Goal: Task Accomplishment & Management: Complete application form

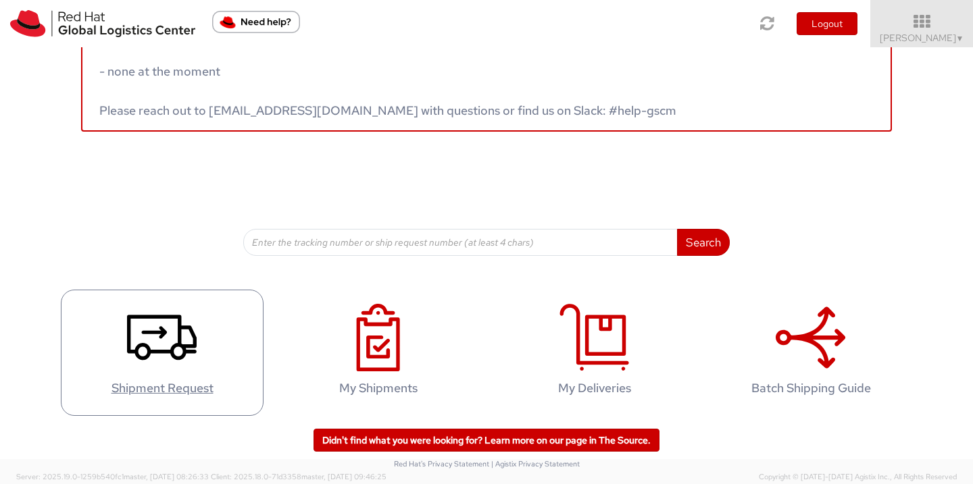
scroll to position [46, 0]
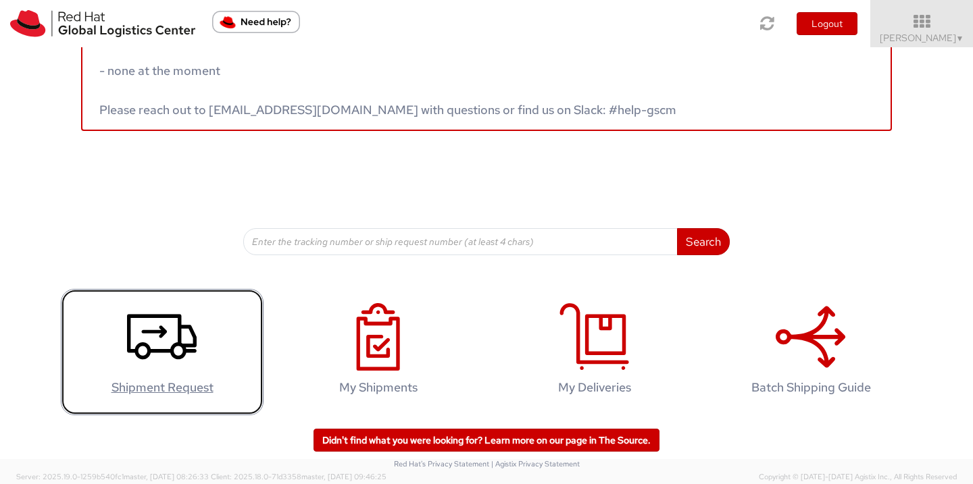
click at [161, 388] on h4 "Shipment Request" at bounding box center [162, 388] width 174 height 14
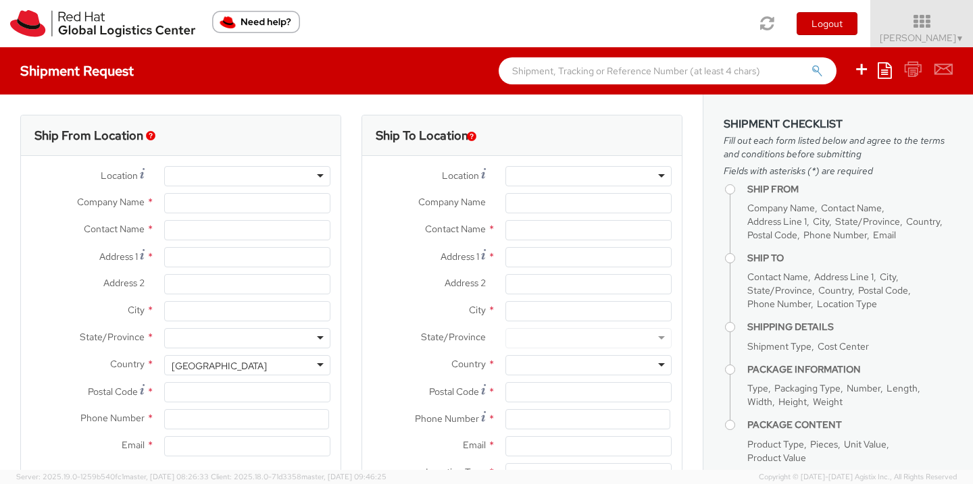
select select "512"
select select
click at [236, 175] on div at bounding box center [247, 176] width 166 height 20
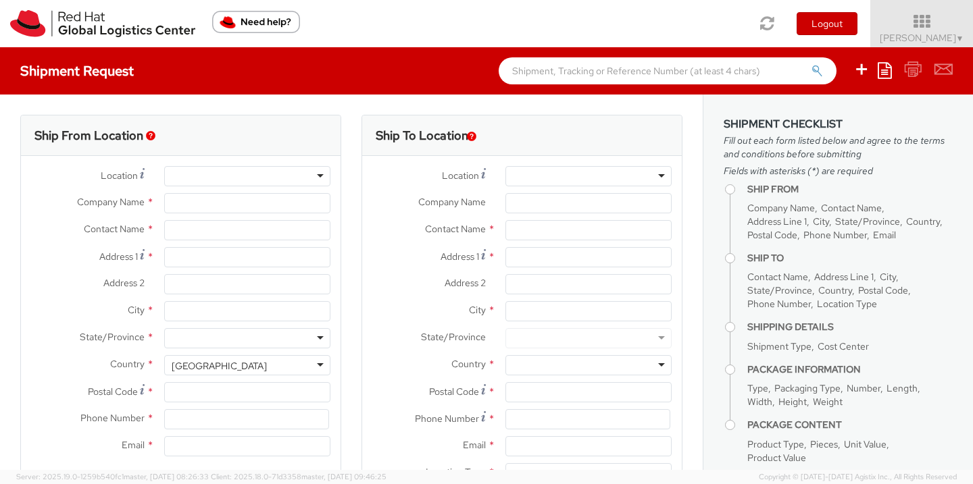
click at [236, 175] on div at bounding box center [247, 176] width 166 height 20
type input "Red Hat"
type input "[PERSON_NAME]"
type input "[EMAIL_ADDRESS][DOMAIN_NAME]"
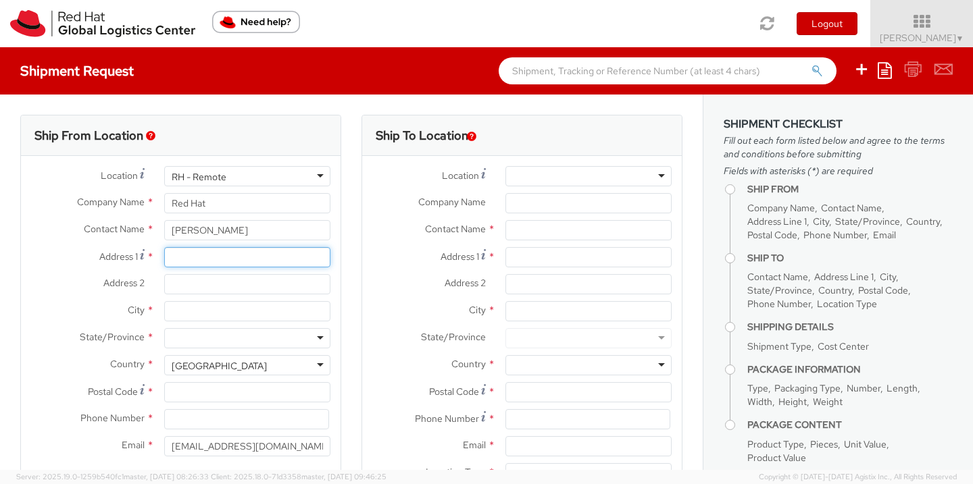
click at [222, 259] on input "Address 1 *" at bounding box center [247, 257] width 166 height 20
type input "[STREET_ADDRESS][PERSON_NAME]"
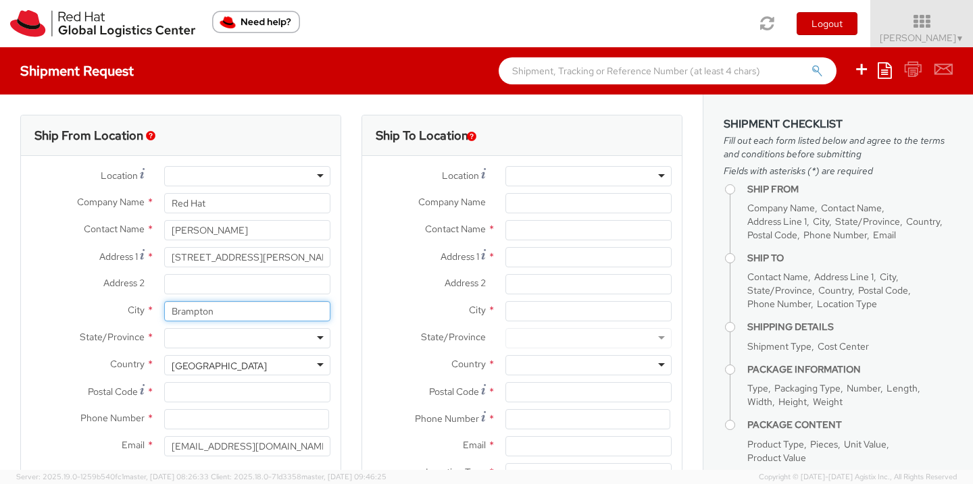
type input "Brampton"
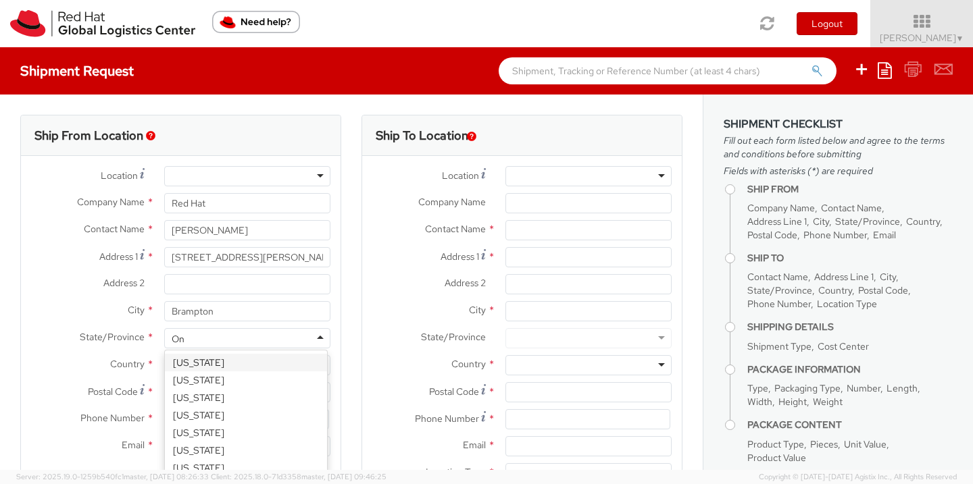
type input "On"
click at [124, 362] on span "Country" at bounding box center [127, 364] width 34 height 12
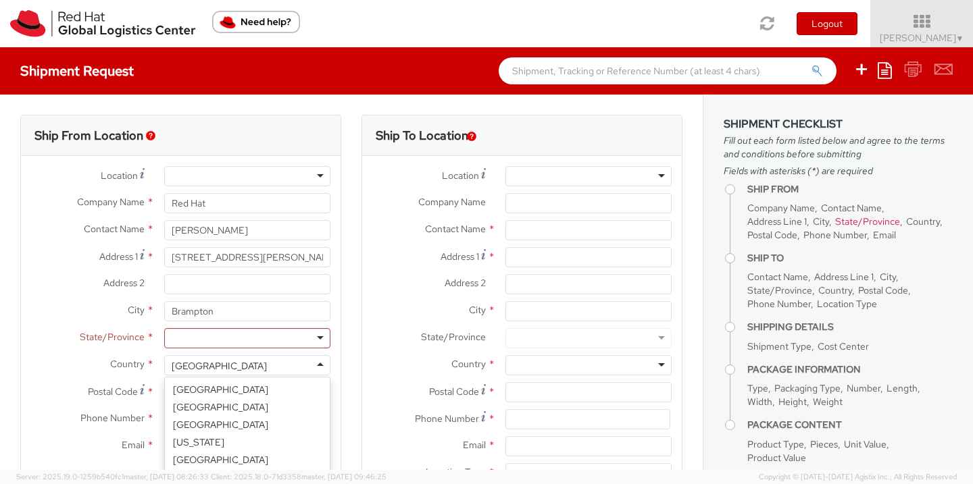
click at [203, 368] on div "[GEOGRAPHIC_DATA]" at bounding box center [219, 366] width 95 height 14
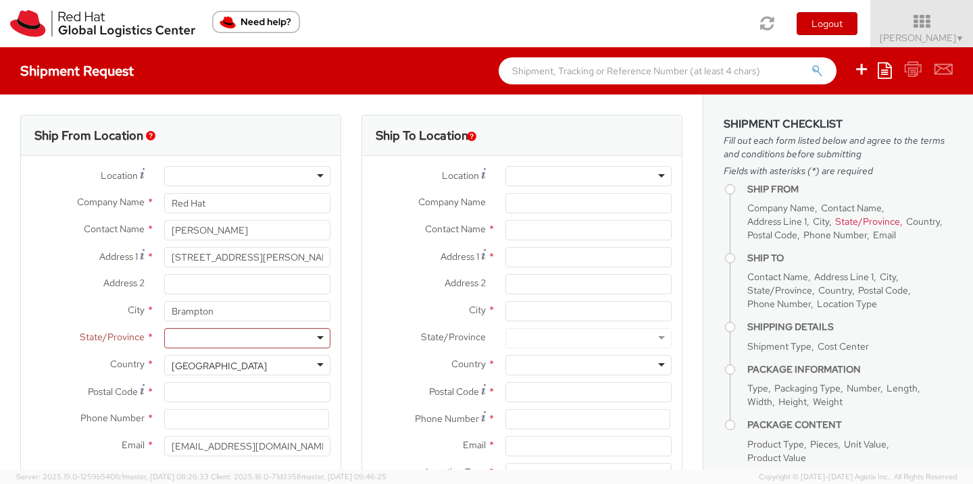
click at [278, 367] on div "[GEOGRAPHIC_DATA]" at bounding box center [247, 365] width 166 height 20
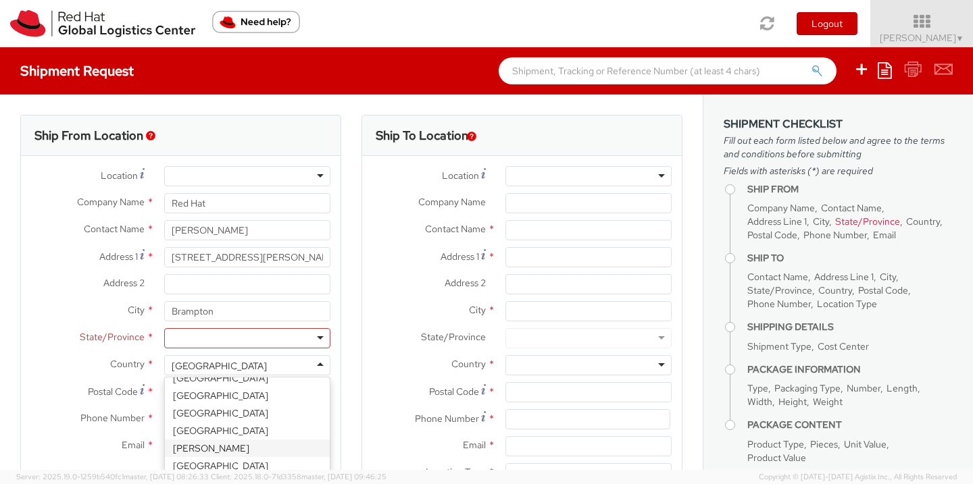
scroll to position [655, 0]
select select "CM"
select select "KGS"
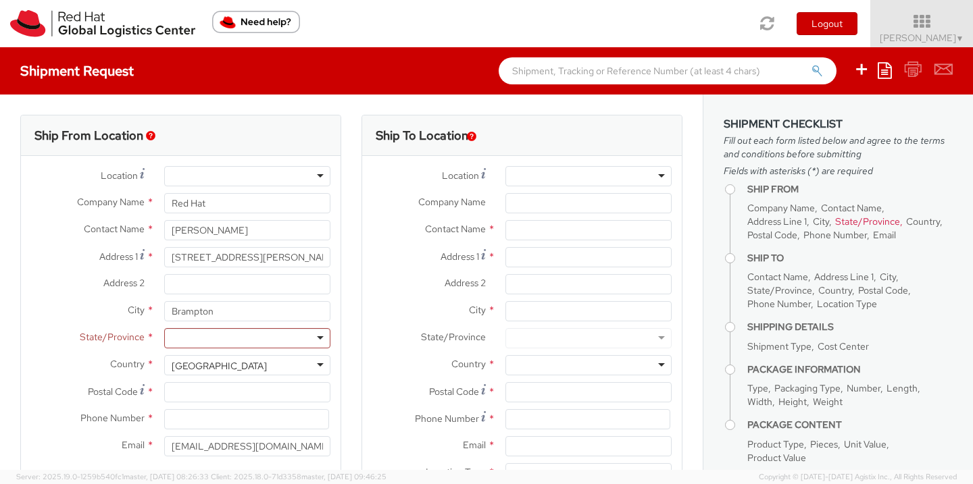
scroll to position [0, 0]
click at [244, 340] on div at bounding box center [247, 338] width 166 height 20
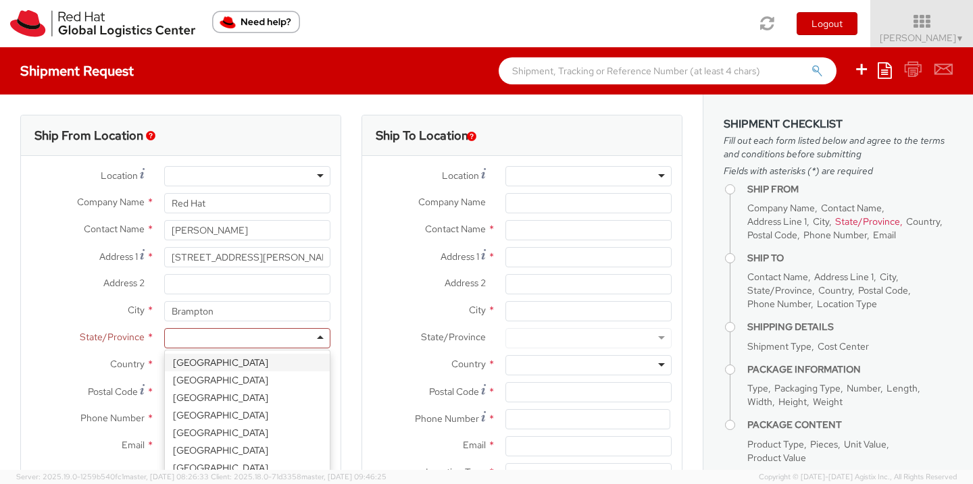
type input "o"
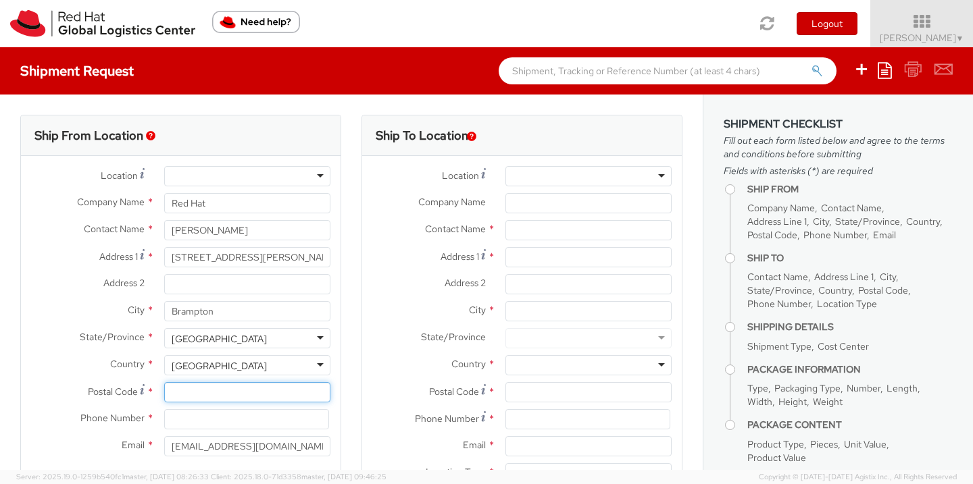
click at [209, 391] on input "Postal Code *" at bounding box center [247, 392] width 166 height 20
type input "L6X 2H5"
click at [265, 421] on input at bounding box center [246, 419] width 165 height 20
type input "6475343119"
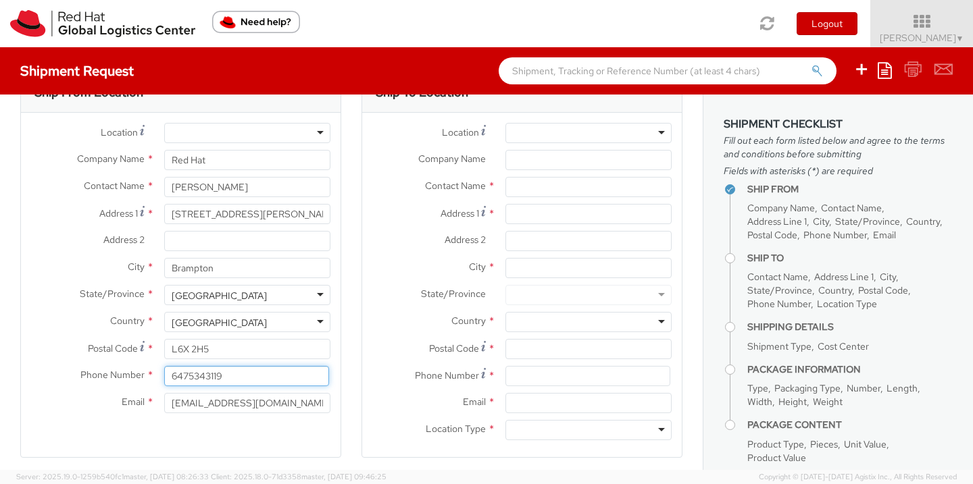
scroll to position [41, 0]
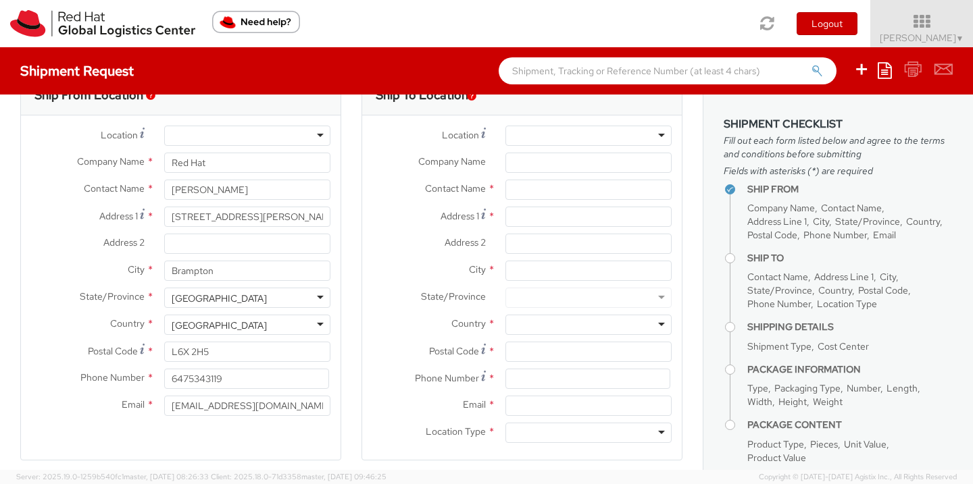
click at [568, 134] on div at bounding box center [588, 136] width 166 height 20
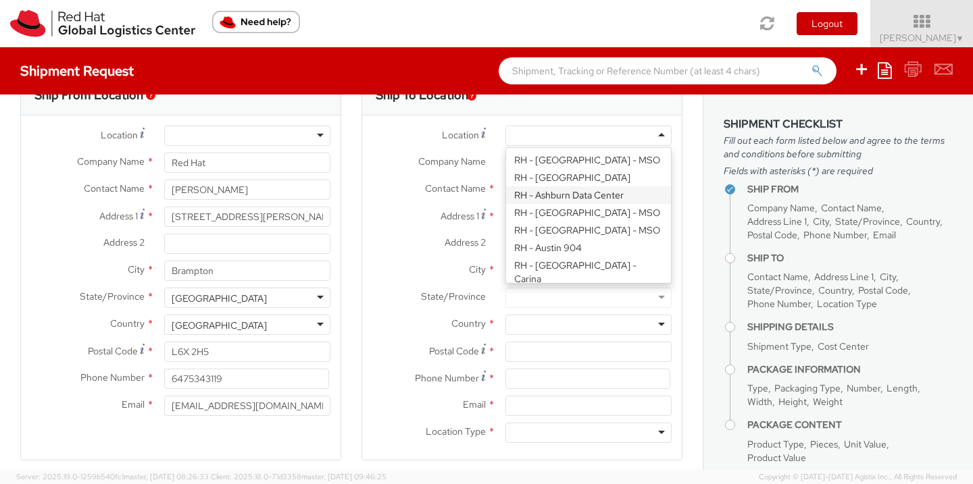
click at [429, 159] on span "Company Name" at bounding box center [452, 161] width 68 height 12
click at [505, 159] on input "Company Name *" at bounding box center [588, 163] width 166 height 20
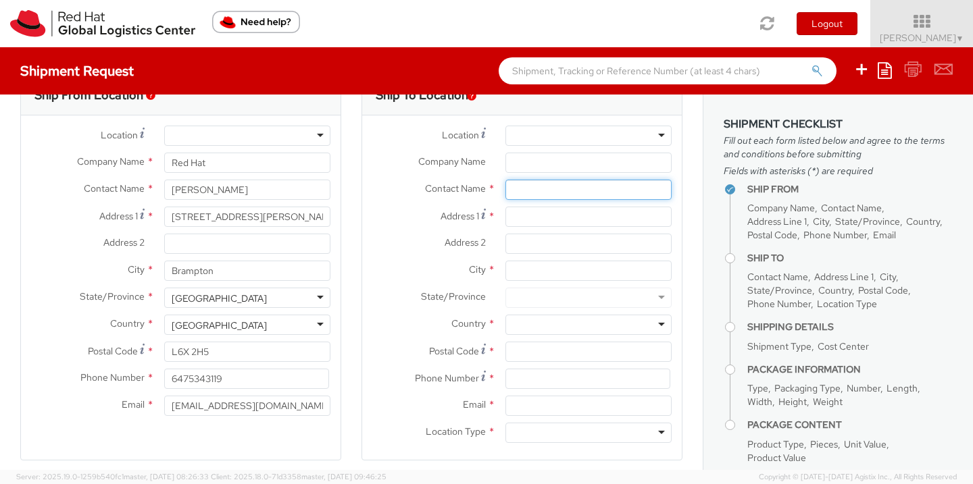
click at [562, 184] on input "text" at bounding box center [588, 190] width 166 height 20
type input "[PERSON_NAME]"
click at [550, 220] on div "Red Hat - ( [PERSON_NAME] )" at bounding box center [588, 215] width 165 height 20
type input "Red Hat"
type input "[EMAIL_ADDRESS][DOMAIN_NAME]"
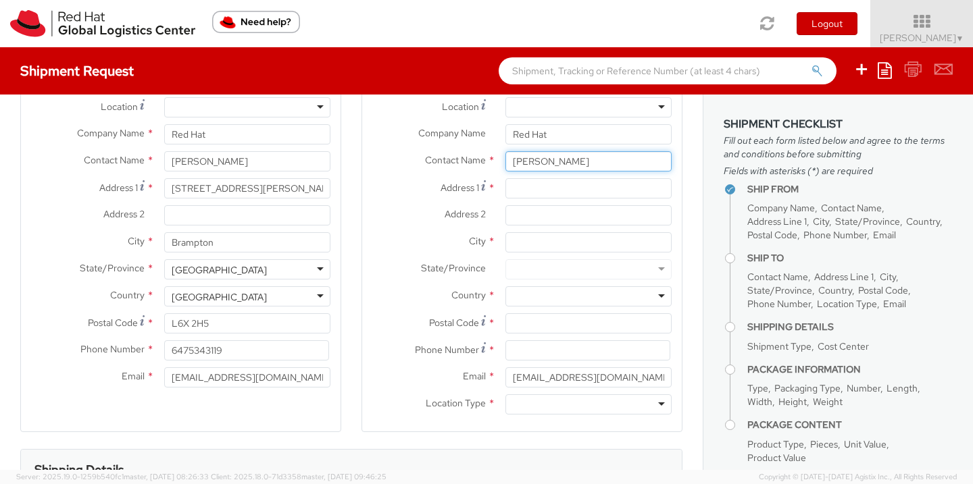
scroll to position [70, 0]
click at [559, 153] on input "[PERSON_NAME]" at bounding box center [588, 160] width 166 height 20
click at [559, 152] on input "[PERSON_NAME]" at bounding box center [588, 160] width 166 height 20
click at [558, 155] on input "[PERSON_NAME]" at bounding box center [588, 160] width 166 height 20
click at [556, 158] on input "[PERSON_NAME]" at bounding box center [588, 160] width 166 height 20
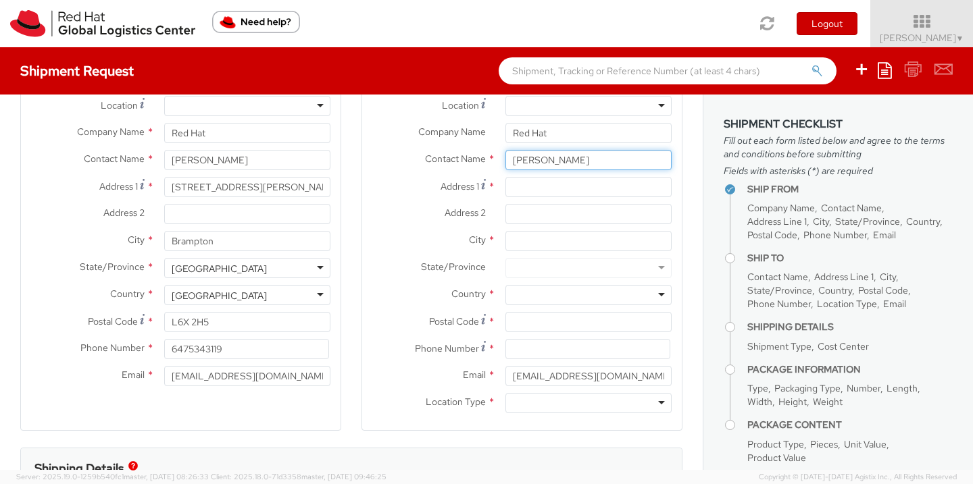
click at [556, 158] on input "[PERSON_NAME]" at bounding box center [588, 160] width 166 height 20
type input "[PERSON_NAME]"
click at [567, 180] on strong "[PERSON_NAME]" at bounding box center [596, 186] width 78 height 12
type input "[EMAIL_ADDRESS][DOMAIN_NAME]"
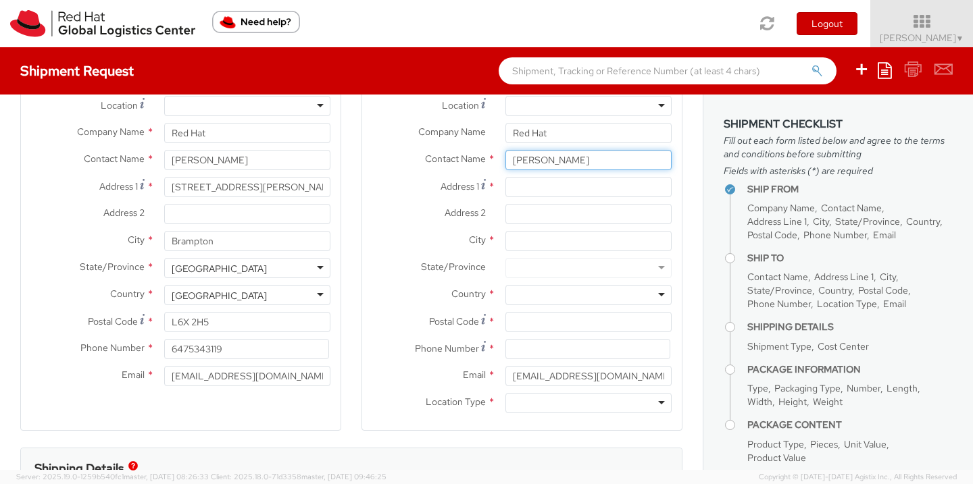
type input "[PERSON_NAME]"
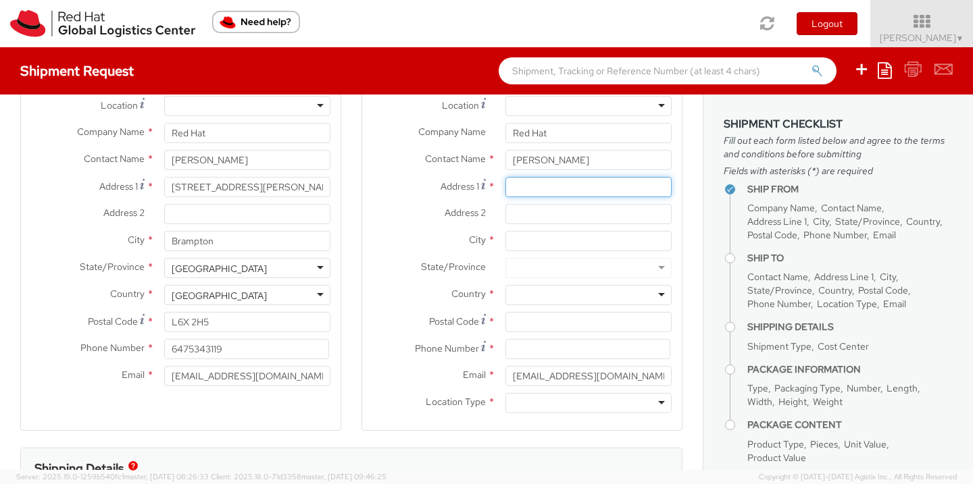
click at [553, 189] on input "Address 1 *" at bounding box center [588, 187] width 166 height 20
paste input "[STREET_ADDRESS]"
type input "[STREET_ADDRESS]"
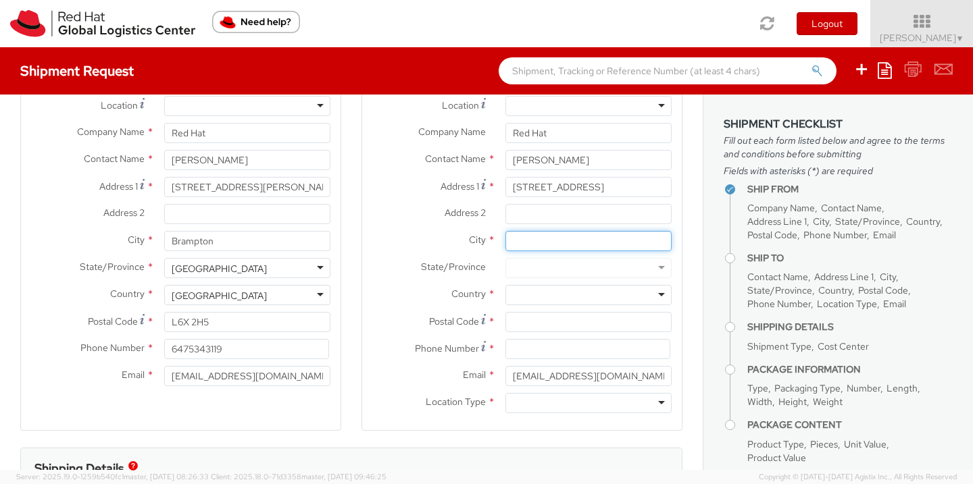
click at [543, 240] on input "City *" at bounding box center [588, 241] width 166 height 20
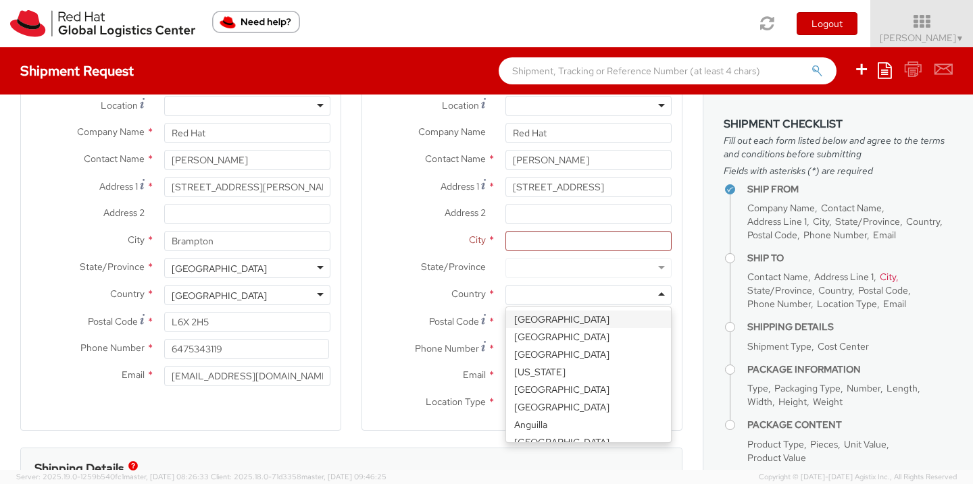
click at [539, 298] on div at bounding box center [588, 295] width 166 height 20
type input "c"
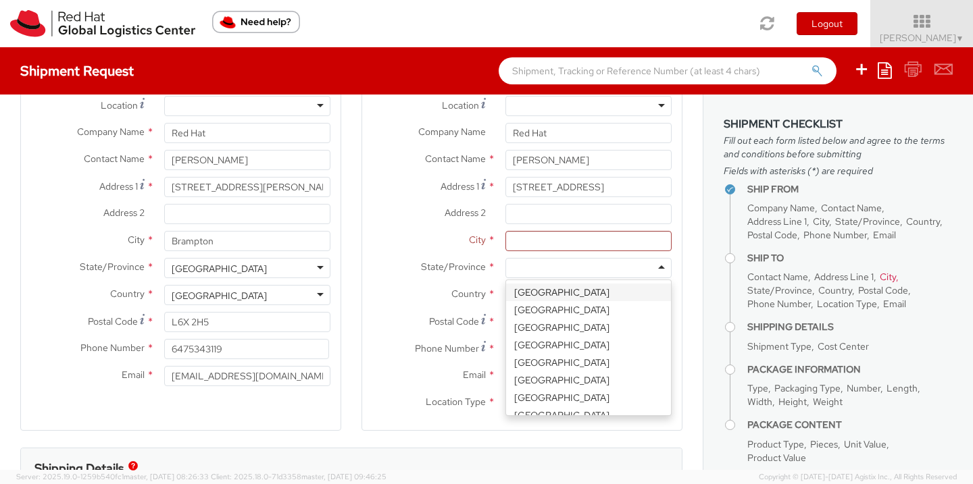
click at [548, 271] on div at bounding box center [588, 268] width 166 height 20
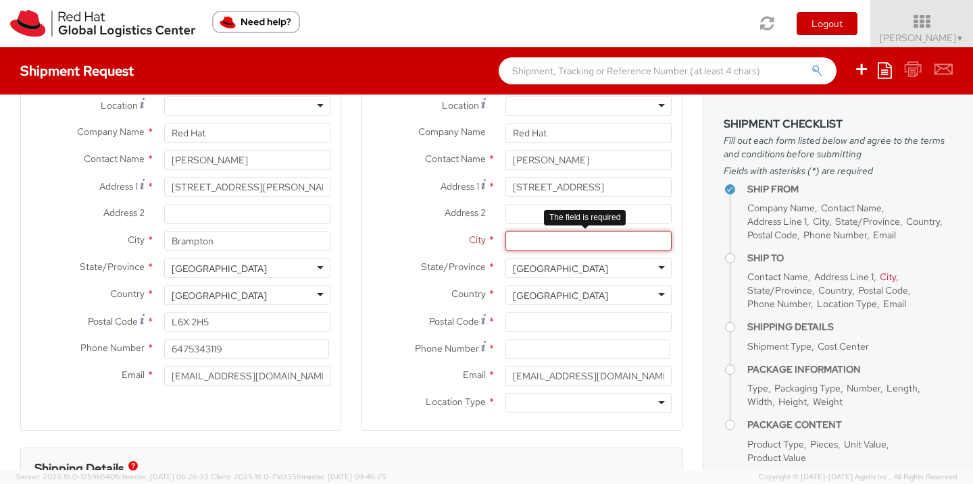
click at [539, 240] on input "City *" at bounding box center [588, 241] width 166 height 20
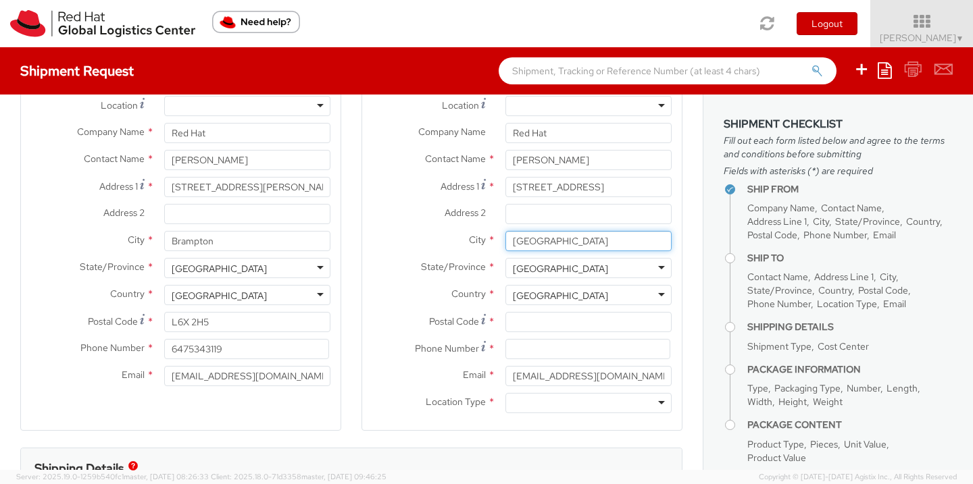
type input "[GEOGRAPHIC_DATA]"
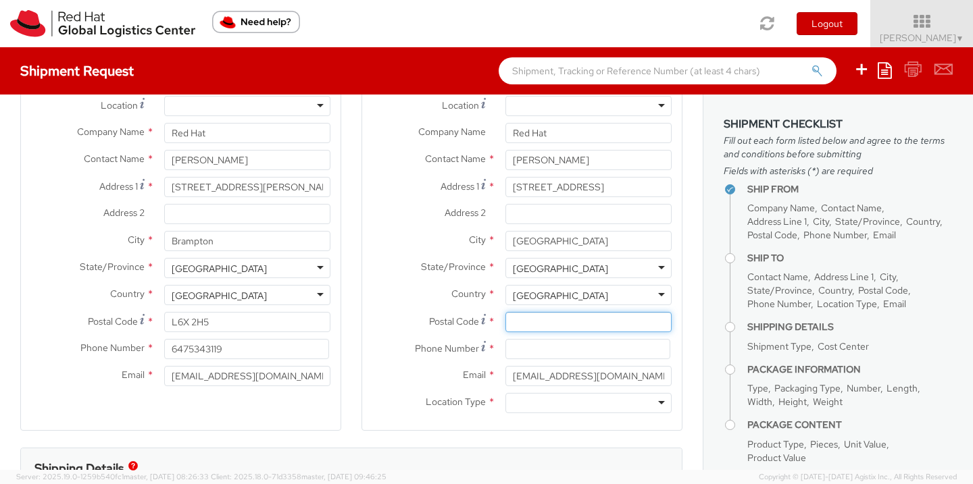
click at [553, 324] on input "Postal Code *" at bounding box center [588, 322] width 166 height 20
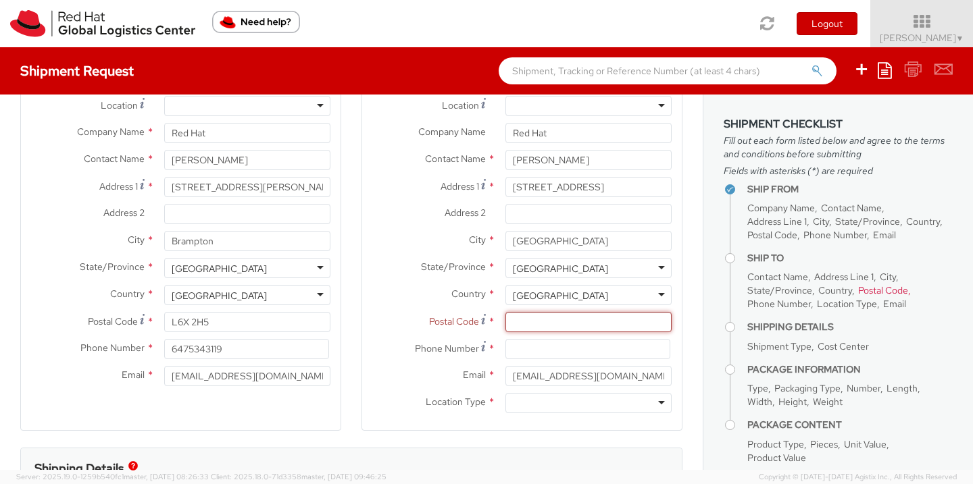
paste input "H2P 2K1"
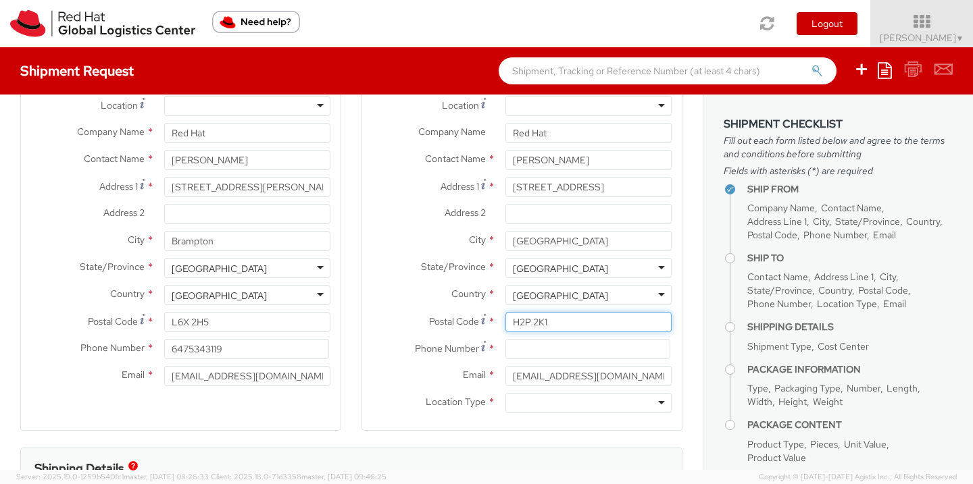
type input "H2P 2K1"
click at [561, 351] on input at bounding box center [587, 349] width 165 height 20
type input "[PHONE_NUMBER]"
click at [582, 400] on div at bounding box center [588, 403] width 166 height 20
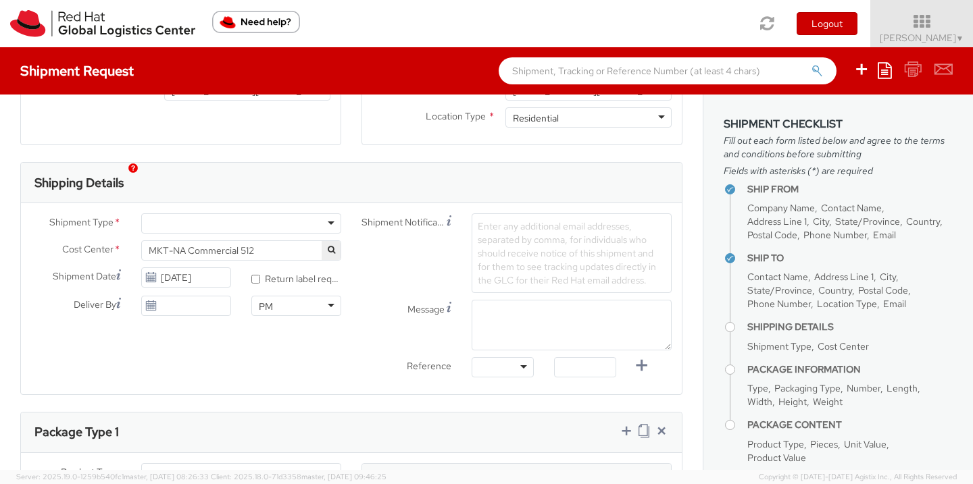
scroll to position [392, 0]
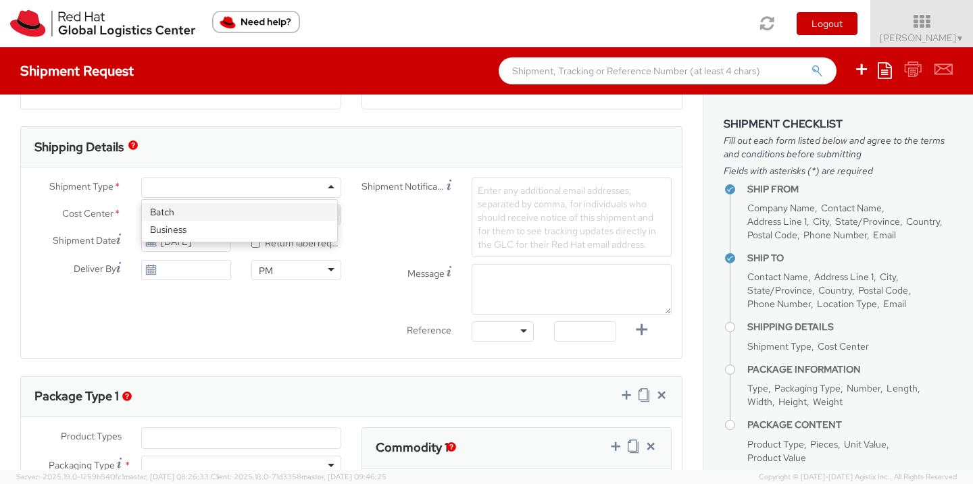
click at [195, 184] on div at bounding box center [241, 188] width 200 height 20
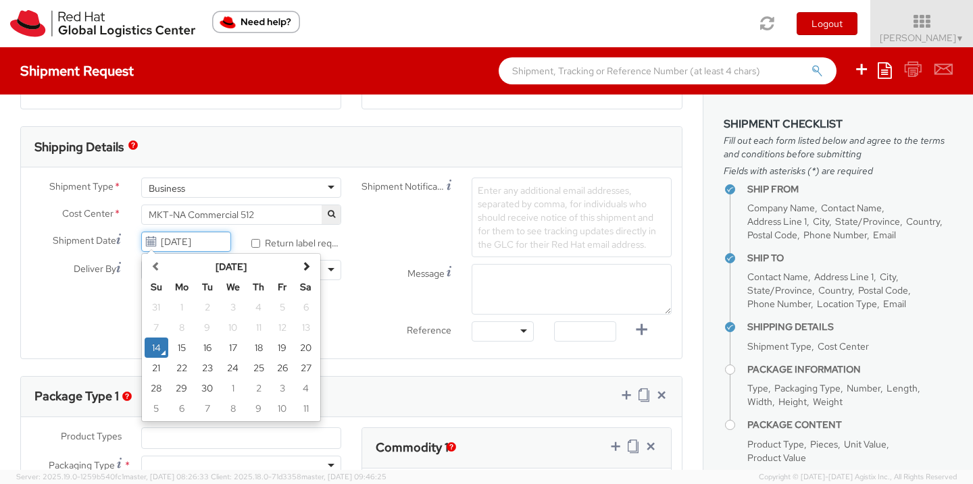
click at [201, 245] on input "[DATE]" at bounding box center [186, 242] width 90 height 20
click at [254, 346] on td "18" at bounding box center [259, 348] width 24 height 20
type input "[DATE]"
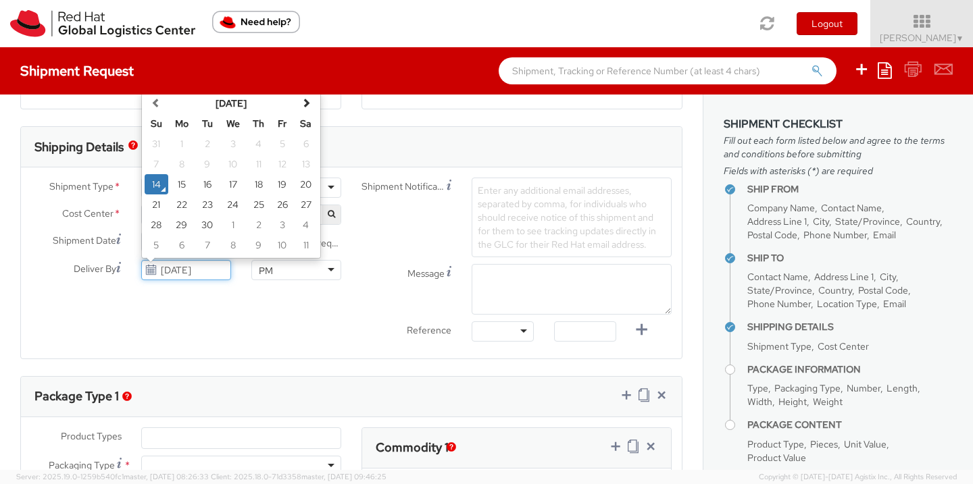
click at [175, 274] on input "[DATE]" at bounding box center [186, 270] width 90 height 20
click at [180, 206] on td "22" at bounding box center [181, 205] width 27 height 20
type input "[DATE]"
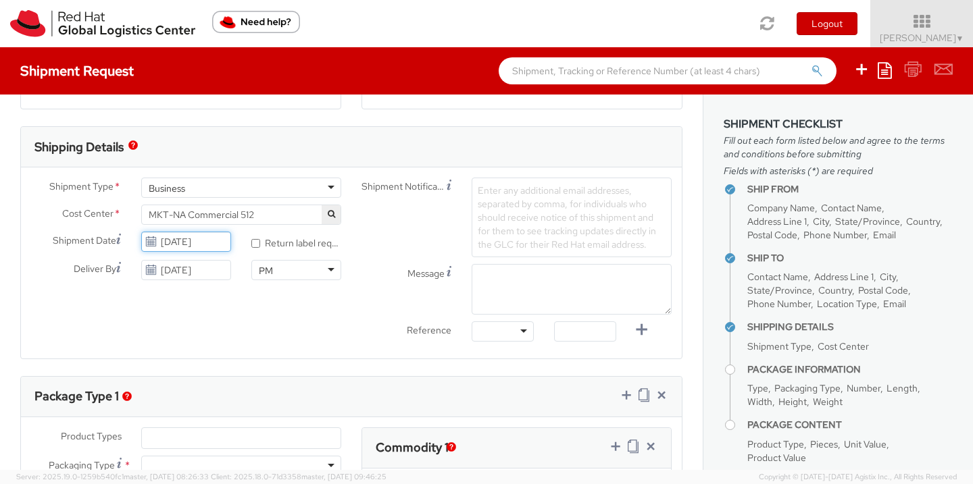
click at [178, 245] on input "[DATE]" at bounding box center [186, 242] width 90 height 20
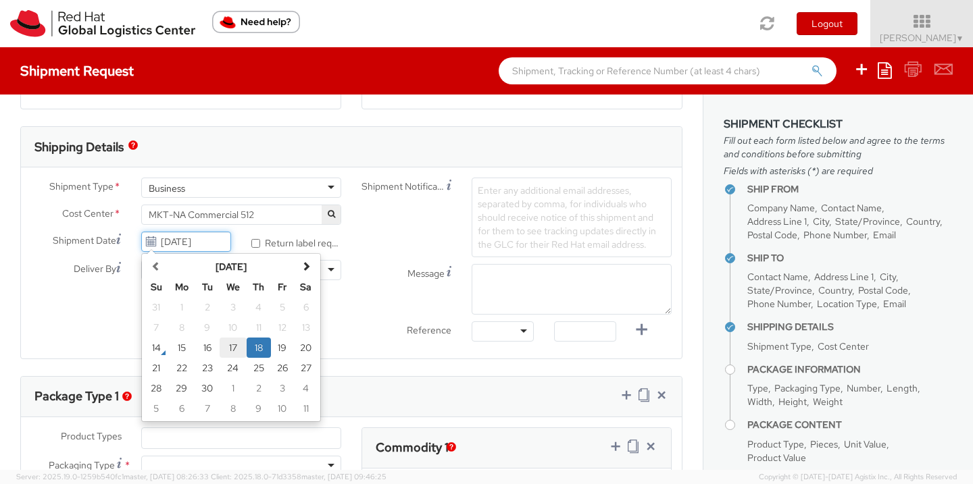
click at [232, 348] on td "17" at bounding box center [233, 348] width 27 height 20
type input "[DATE]"
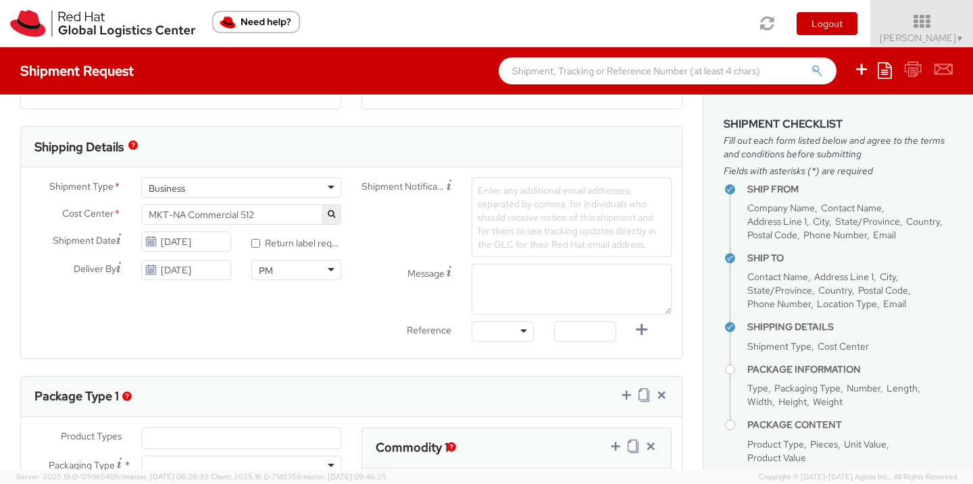
click at [534, 226] on span "Enter any additional email addresses, separated by comma, for individuals who s…" at bounding box center [567, 217] width 178 height 66
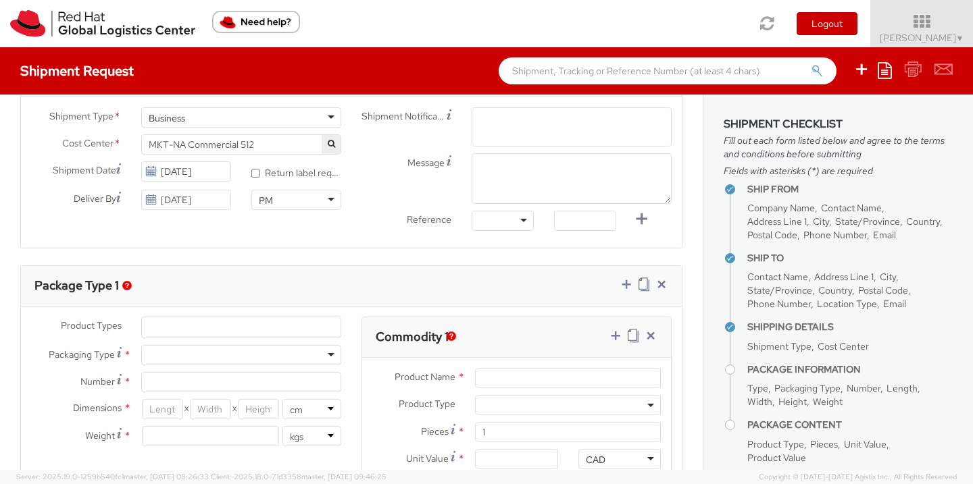
scroll to position [501, 0]
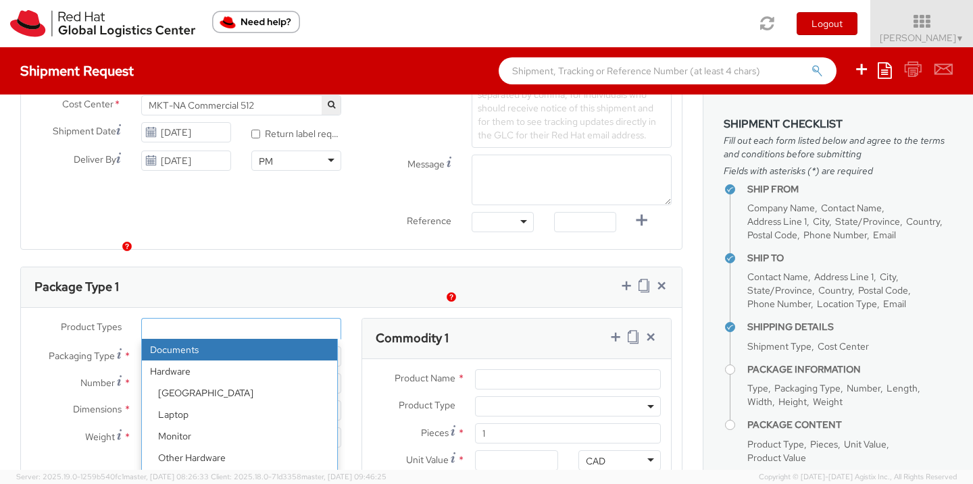
click at [255, 286] on div "Package Type 1 Product Types * Documents Docking Station Laptop Monitor Other H…" at bounding box center [351, 398] width 662 height 263
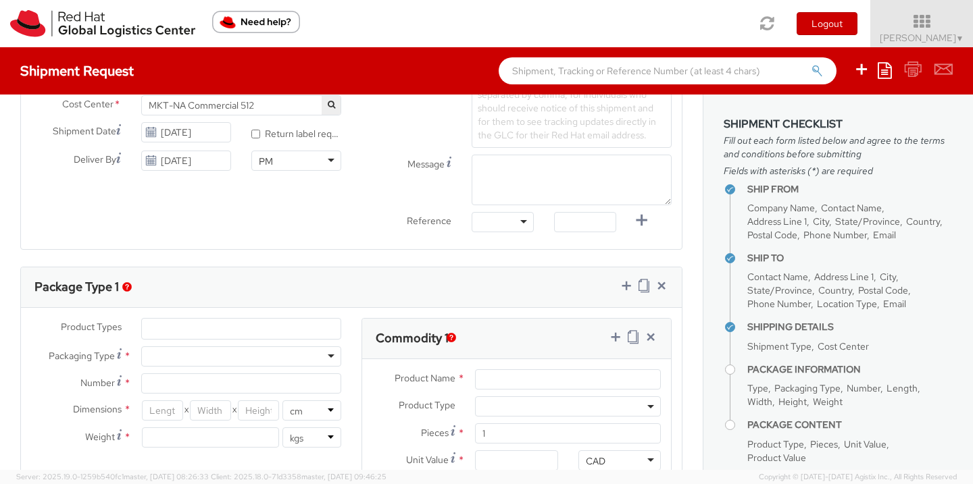
click at [330, 206] on div "Shipment Type * Business Business Batch Business Cost Center * MKT-NA Commercia…" at bounding box center [351, 153] width 661 height 171
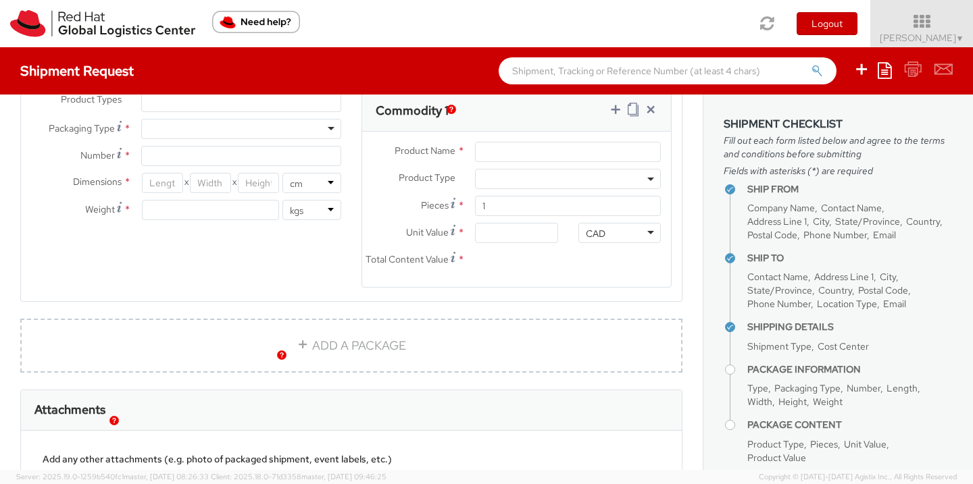
scroll to position [727, 0]
click at [263, 130] on div at bounding box center [241, 131] width 200 height 20
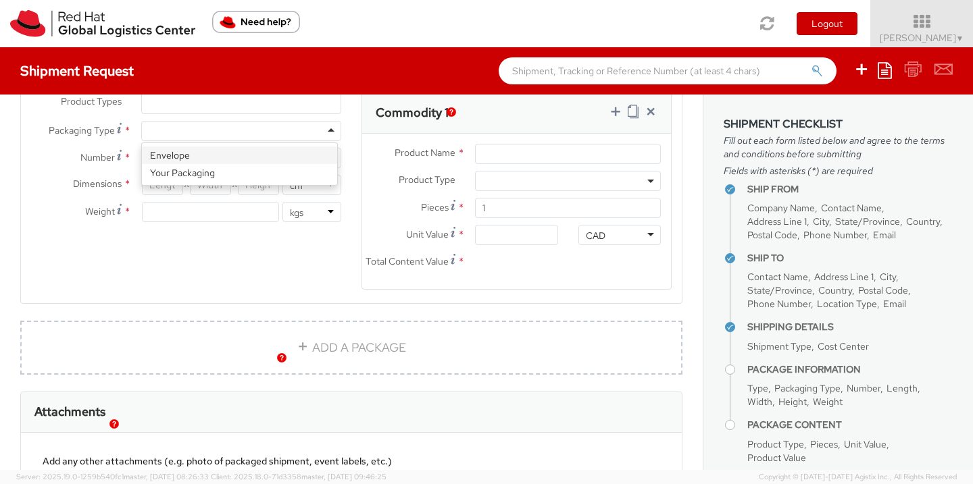
type input "1"
type input "24.13"
type input "31.75"
type input "0.64"
type input "0.5"
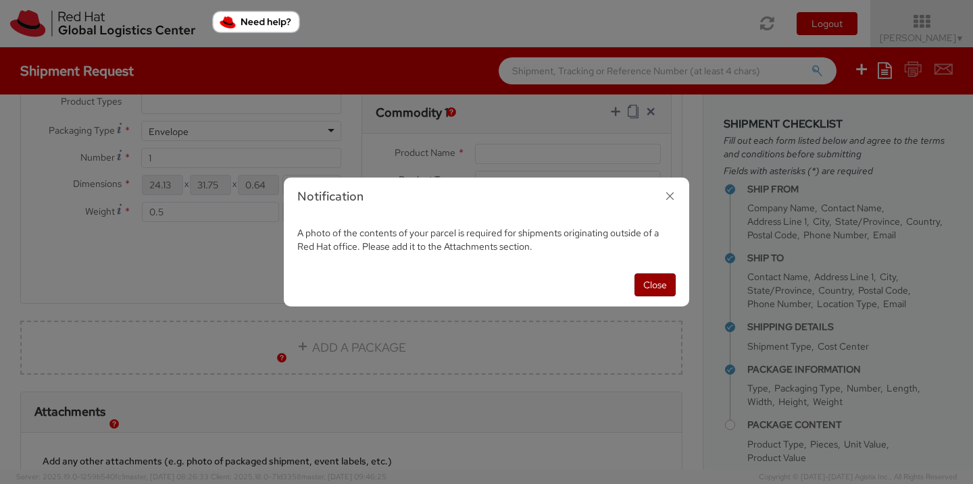
click at [657, 283] on button "Close" at bounding box center [654, 285] width 41 height 23
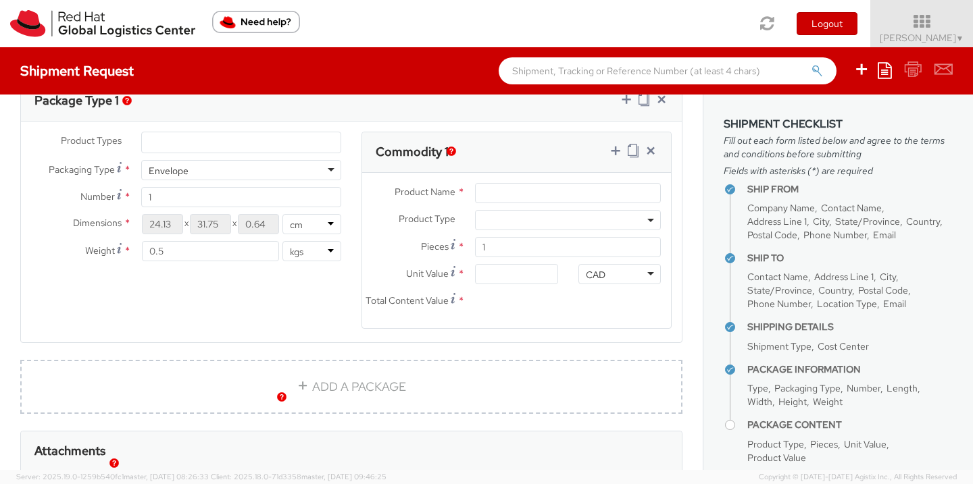
scroll to position [686, 0]
click at [209, 143] on ul at bounding box center [241, 144] width 199 height 20
click at [36, 310] on div "Product Types * Documents Docking Station Laptop Monitor Other Hardware Server …" at bounding box center [351, 241] width 661 height 214
click at [273, 149] on ul at bounding box center [241, 144] width 199 height 20
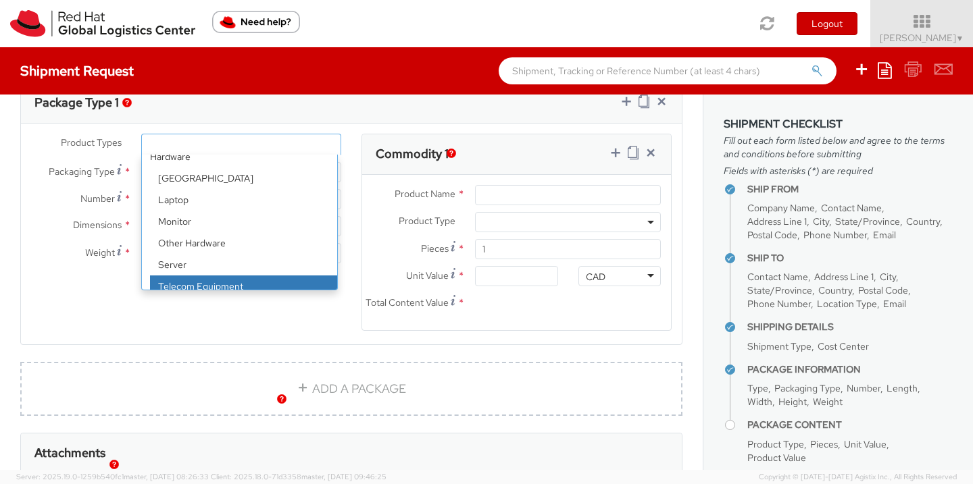
scroll to position [59, 0]
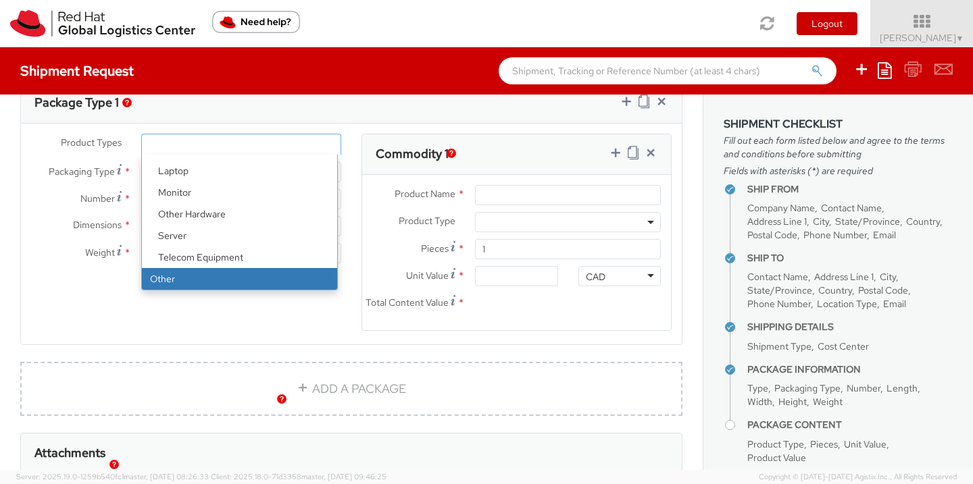
select select "OTHER"
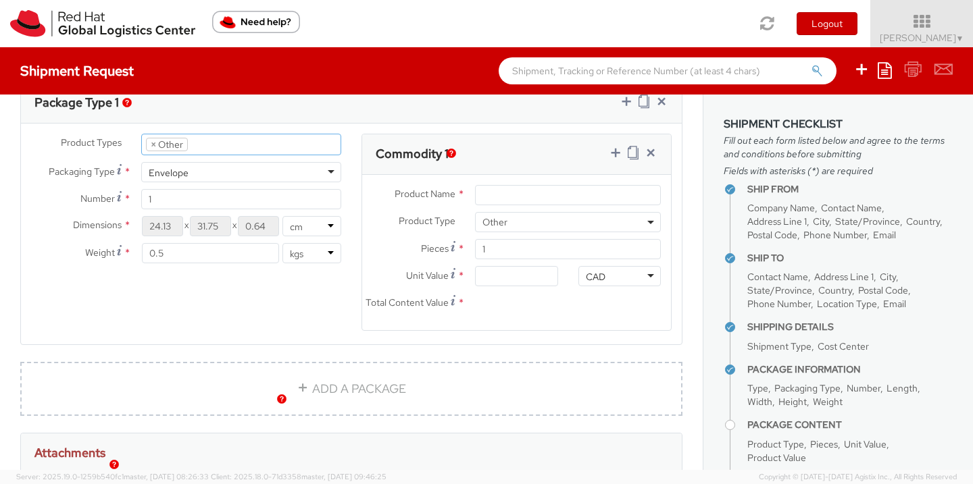
scroll to position [108, 0]
click at [514, 198] on input "Product Name *" at bounding box center [568, 195] width 186 height 20
type input "Carabiner"
click at [519, 253] on input "1" at bounding box center [568, 249] width 186 height 20
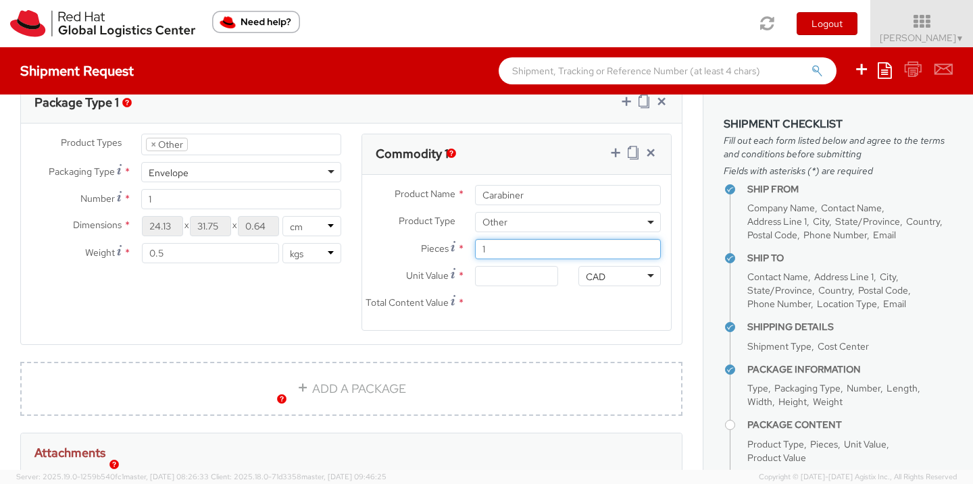
click at [519, 253] on input "1" at bounding box center [568, 249] width 186 height 20
type input "5"
type input "0.00"
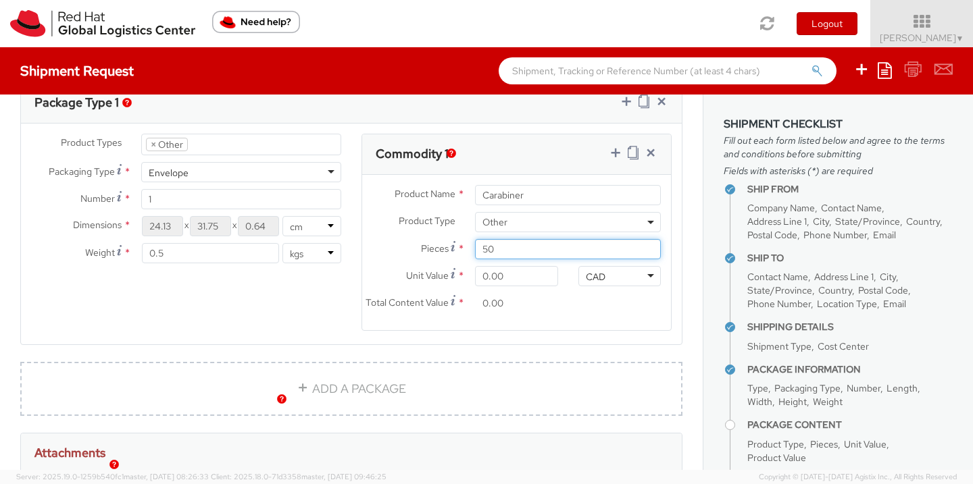
type input "50"
click at [482, 277] on input "0.00" at bounding box center [516, 276] width 82 height 20
type input "1.00"
type input "50.00"
click at [276, 328] on div "Product Types * Documents Docking Station Laptop Monitor Other Hardware Server …" at bounding box center [351, 241] width 661 height 214
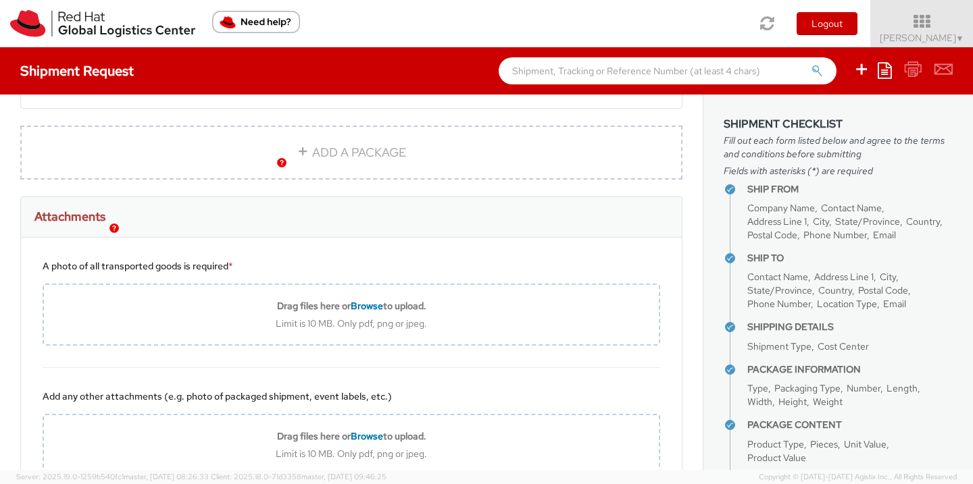
scroll to position [925, 0]
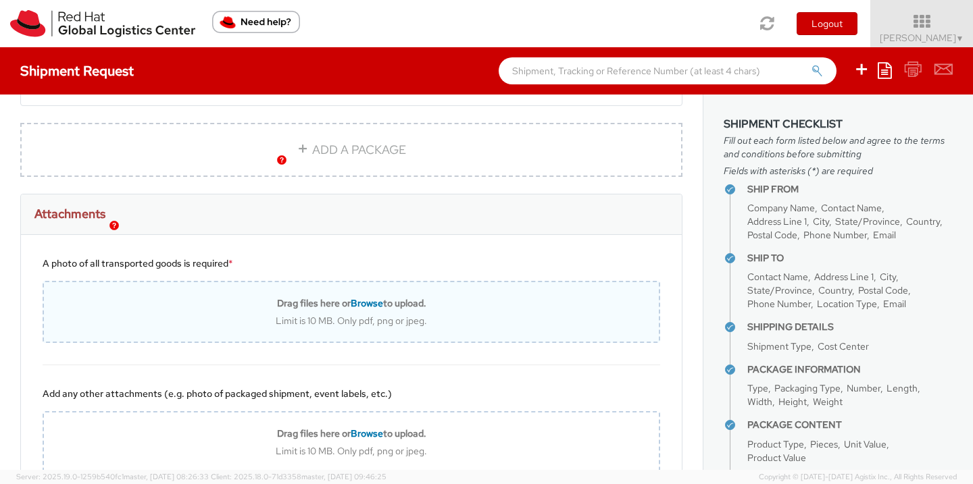
click at [356, 307] on div "Drag files here or Browse to upload. Limit is 10 MB. Only pdf, png or jpeg." at bounding box center [351, 312] width 617 height 62
type input "C:\fakepath\20240919_125717.jpg"
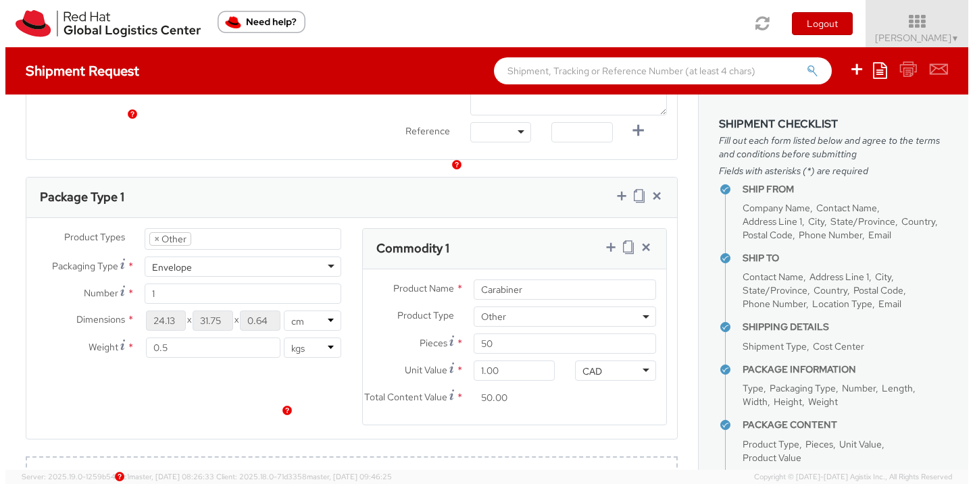
scroll to position [590, 0]
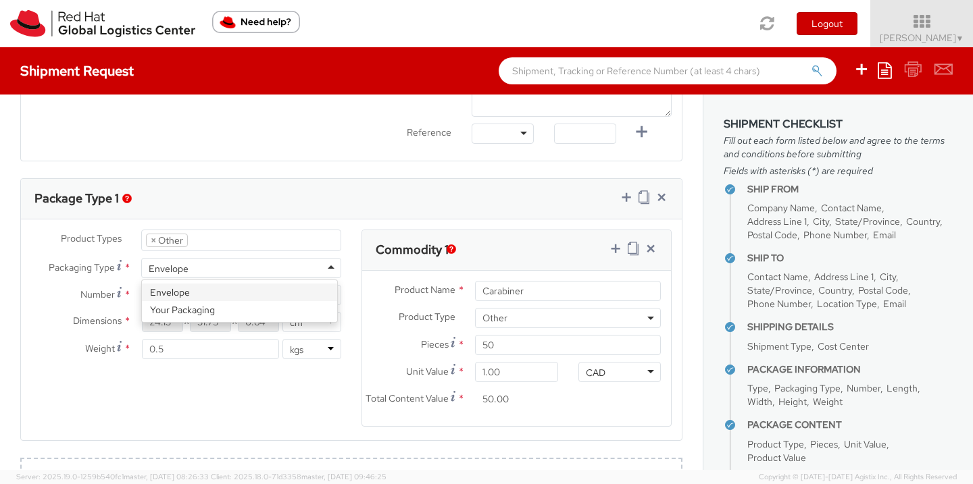
click at [207, 267] on div "Envelope" at bounding box center [241, 268] width 200 height 20
click at [192, 292] on input "1" at bounding box center [241, 295] width 200 height 20
click at [168, 322] on input "24.13" at bounding box center [162, 322] width 41 height 20
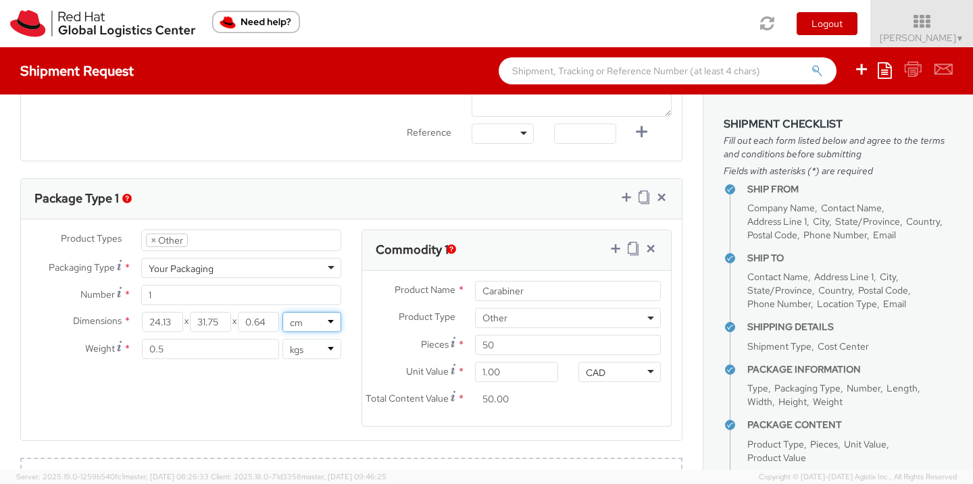
click at [322, 320] on select "in cm" at bounding box center [311, 322] width 59 height 20
select select "IN"
click at [282, 312] on select "in cm" at bounding box center [311, 322] width 59 height 20
type input "9.5"
type input "12.5"
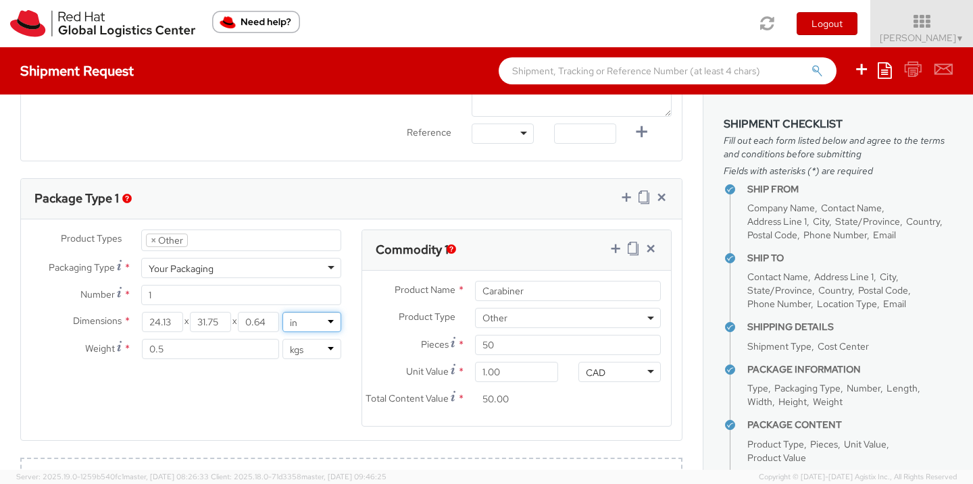
type input "0.25"
click at [307, 353] on select "lbs kgs" at bounding box center [311, 349] width 59 height 20
select select "LBS"
click at [282, 339] on select "lbs kgs" at bounding box center [311, 349] width 59 height 20
click at [178, 347] on input "1.1" at bounding box center [210, 349] width 137 height 20
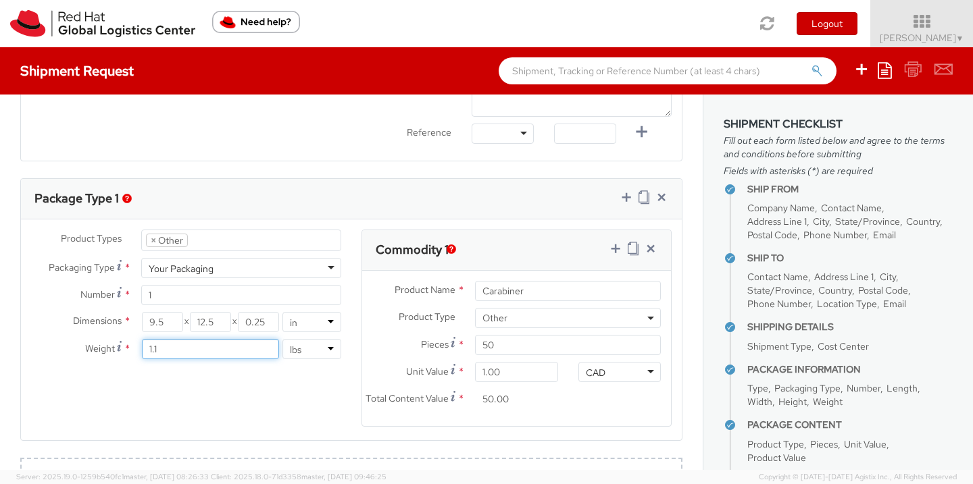
click at [178, 347] on input "1.1" at bounding box center [210, 349] width 137 height 20
type input "2.0"
click at [188, 384] on div "Product Types * Documents Docking Station Laptop Monitor Other Hardware Server …" at bounding box center [351, 337] width 661 height 214
click at [165, 323] on input "9.5" at bounding box center [162, 322] width 41 height 20
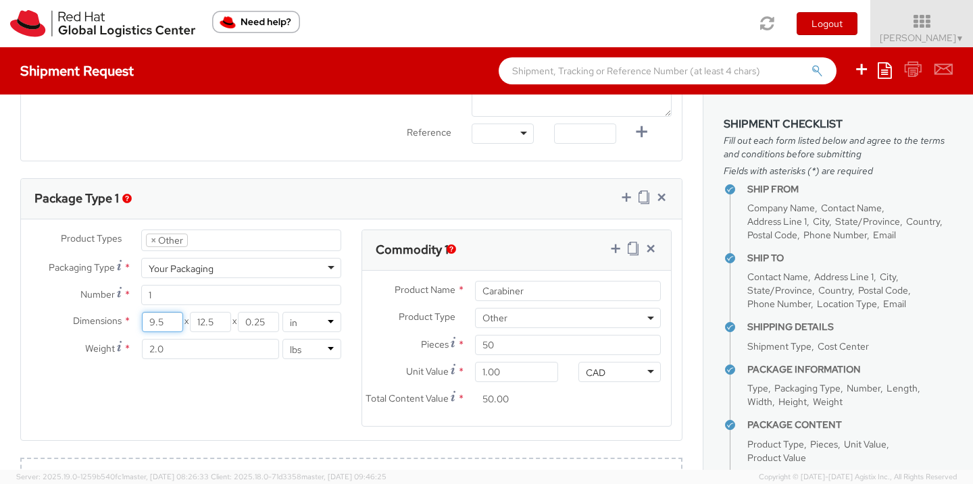
click at [165, 323] on input "9.5" at bounding box center [162, 322] width 41 height 20
click at [307, 324] on select "in cm" at bounding box center [311, 322] width 59 height 20
select select "CM"
click at [282, 312] on select "in cm" at bounding box center [311, 322] width 59 height 20
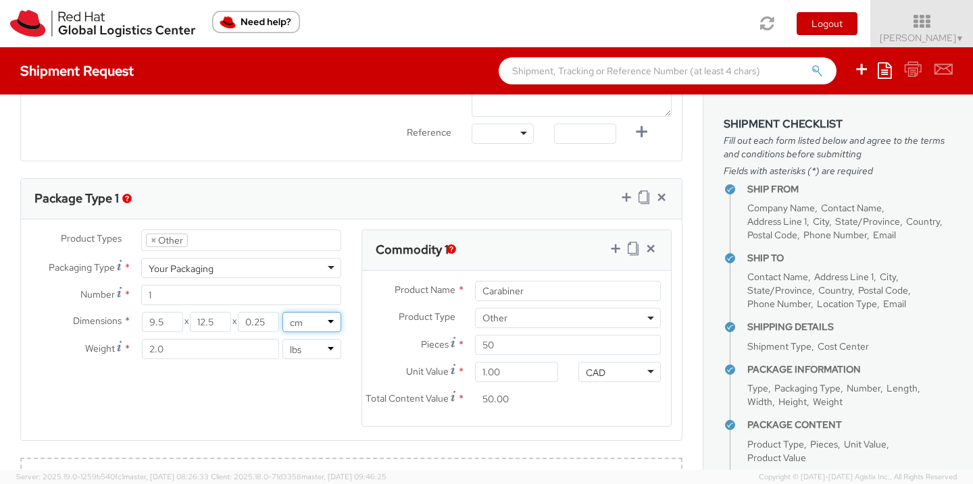
type input "24.13"
type input "31.75"
type input "0.64"
click at [171, 322] on input "24.13" at bounding box center [162, 322] width 41 height 20
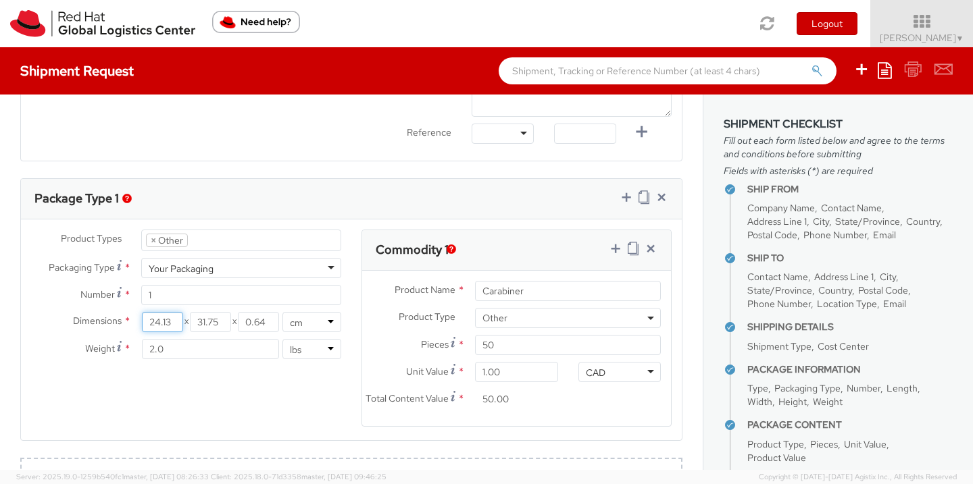
click at [170, 320] on input "24.13" at bounding box center [162, 322] width 41 height 20
click at [170, 319] on input "24.13" at bounding box center [162, 322] width 41 height 20
type input "27.62"
click at [214, 324] on input "31.75" at bounding box center [210, 322] width 41 height 20
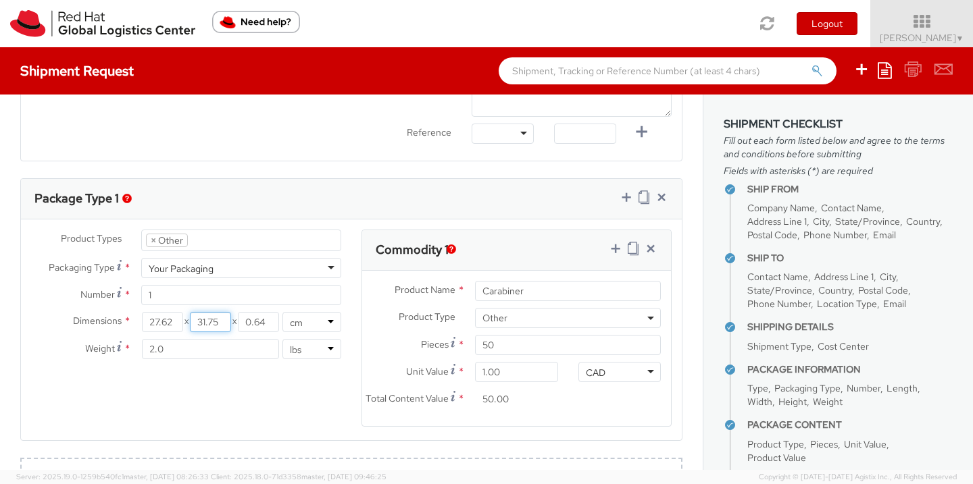
click at [213, 322] on input "31.75" at bounding box center [210, 322] width 41 height 20
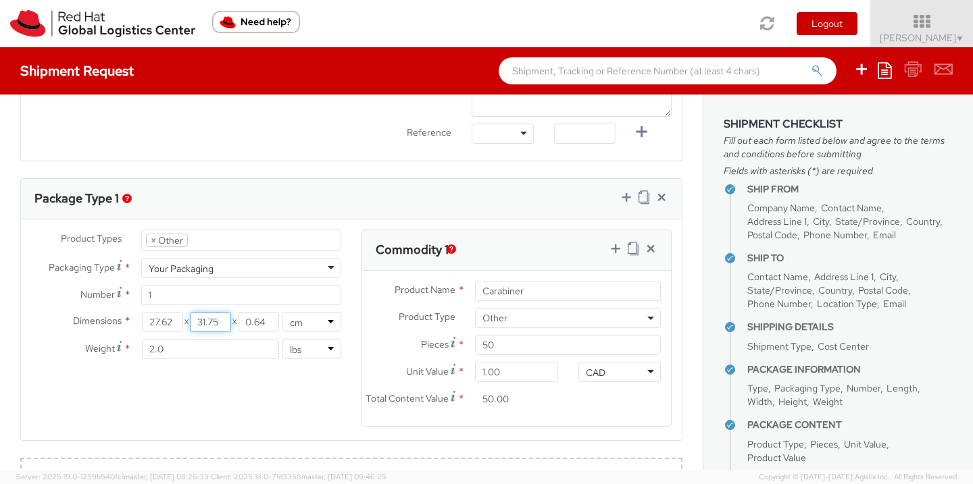
click at [213, 322] on input "31.75" at bounding box center [210, 322] width 41 height 20
click at [203, 320] on input "31.75" at bounding box center [210, 322] width 41 height 20
type input "3.81"
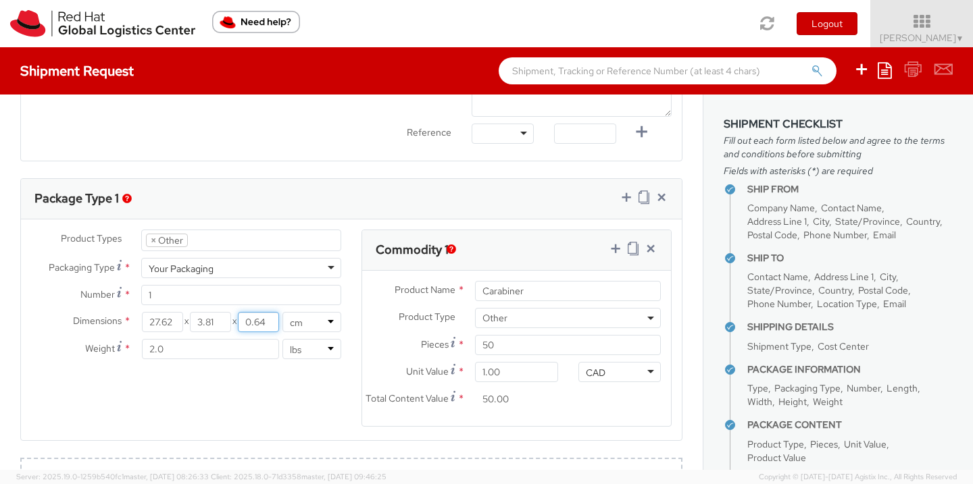
click at [245, 320] on input "0.64" at bounding box center [258, 322] width 41 height 20
type input "31.43"
click at [264, 388] on div "Product Types * Documents Docking Station Laptop Monitor Other Hardware Server …" at bounding box center [351, 337] width 661 height 214
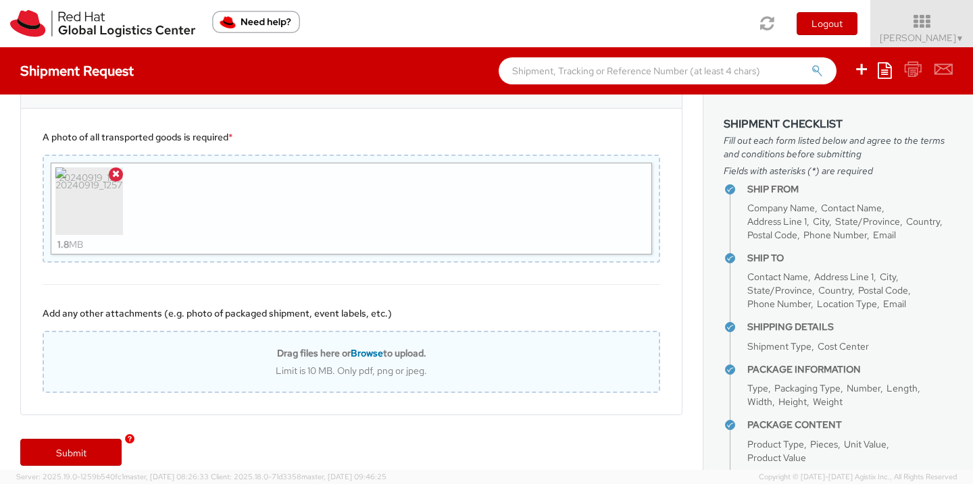
scroll to position [1079, 0]
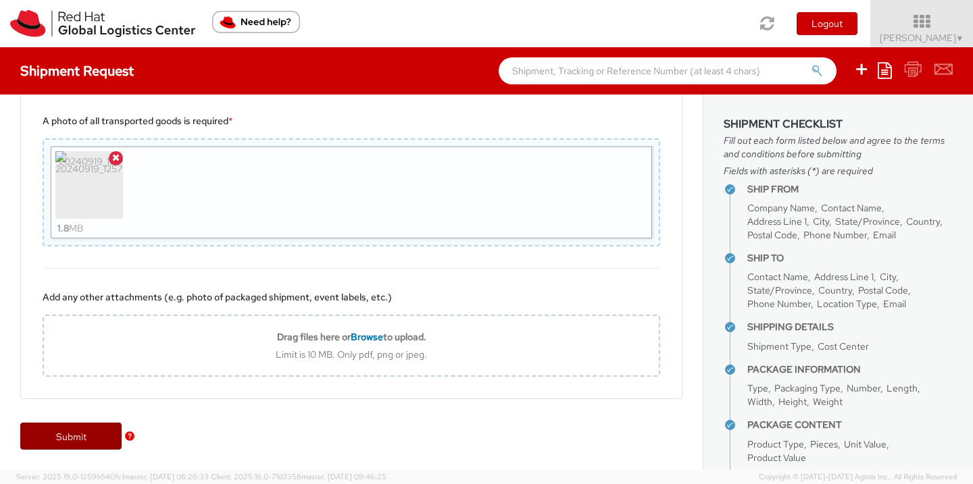
click at [75, 435] on link "Submit" at bounding box center [70, 436] width 101 height 27
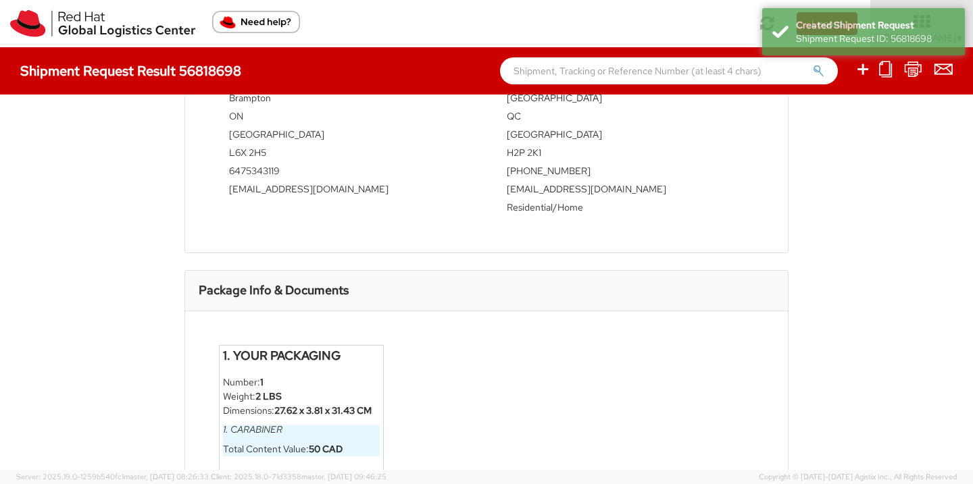
scroll to position [651, 0]
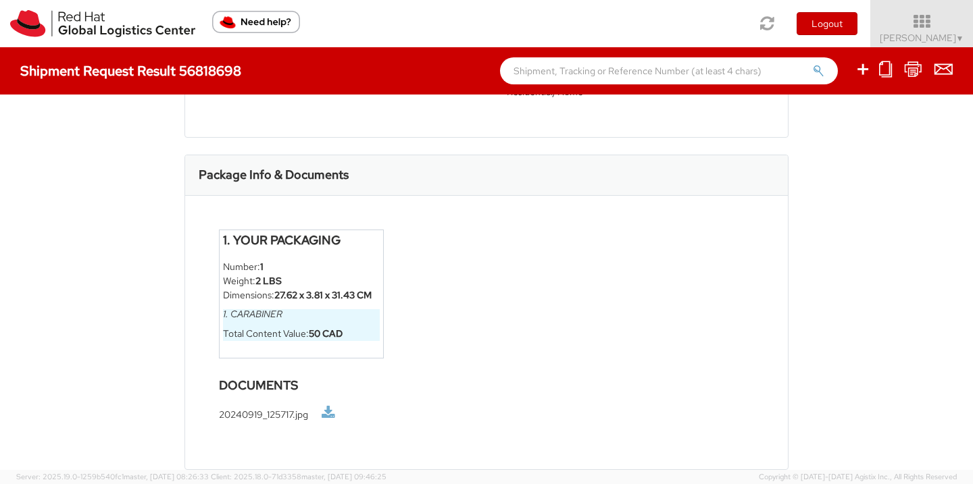
click at [326, 415] on link at bounding box center [329, 413] width 14 height 14
